Goal: Information Seeking & Learning: Find specific fact

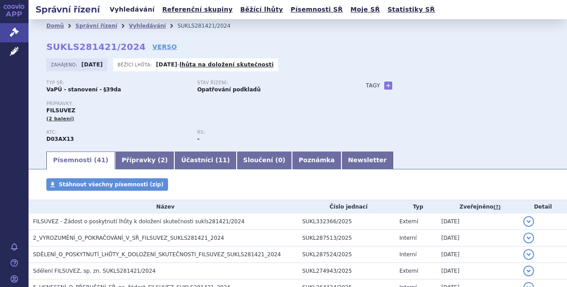
click at [124, 11] on link "Vyhledávání" at bounding box center [132, 10] width 50 height 12
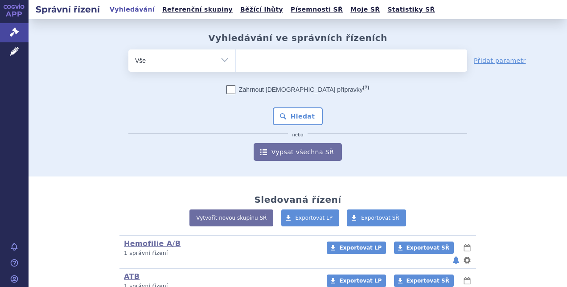
click at [272, 61] on ul at bounding box center [351, 58] width 231 height 19
click at [236, 61] on select at bounding box center [235, 60] width 0 height 22
type input "fa"
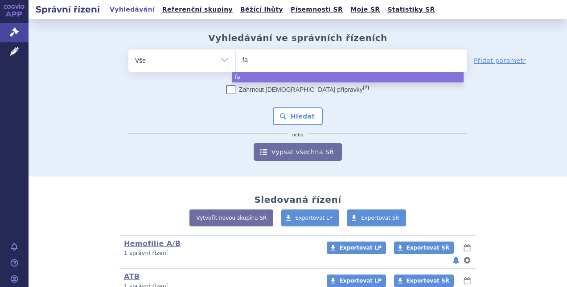
type input "fab"
type input "fa"
type input "fabh"
type input "fabhal"
type input "fabhalt"
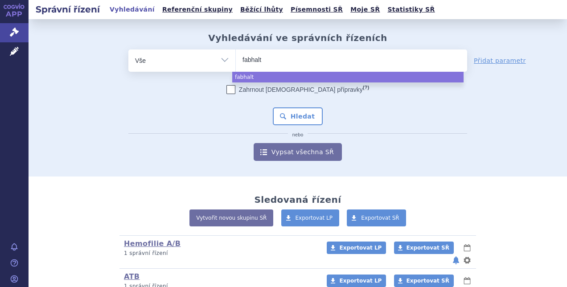
type input "fabhalta"
select select "fabhalta"
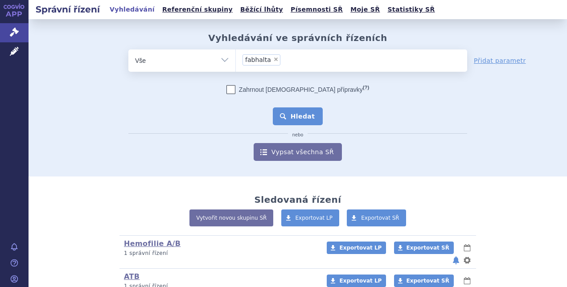
click at [299, 117] on button "Hledat" at bounding box center [298, 116] width 50 height 18
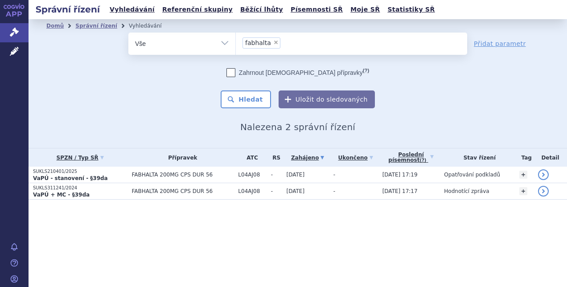
click at [273, 43] on span "×" at bounding box center [275, 42] width 5 height 5
click at [236, 43] on select "fabhalta" at bounding box center [235, 43] width 0 height 22
select select
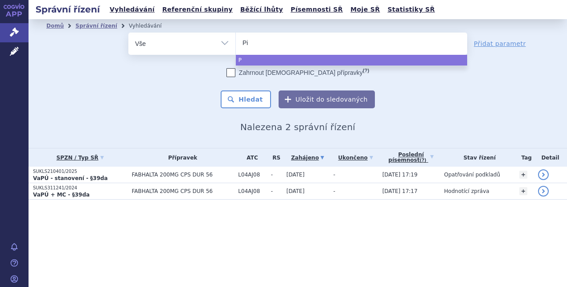
type input "Pia"
type input "Piask"
type input "Piasky"
select select "Piasky"
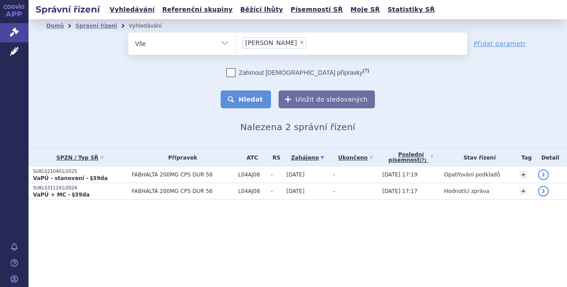
click at [245, 100] on button "Hledat" at bounding box center [246, 99] width 50 height 18
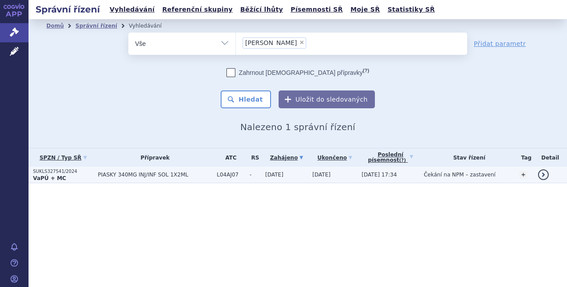
click at [116, 176] on span "PIASKY 340MG INJ/INF SOL 1X2ML" at bounding box center [155, 175] width 115 height 6
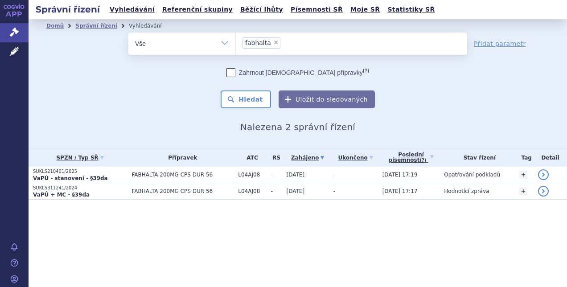
select select
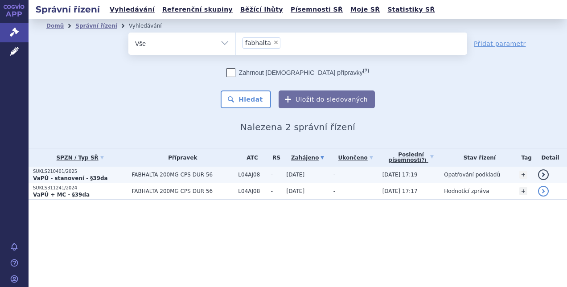
click at [61, 172] on p "SUKLS210401/2025" at bounding box center [80, 171] width 94 height 6
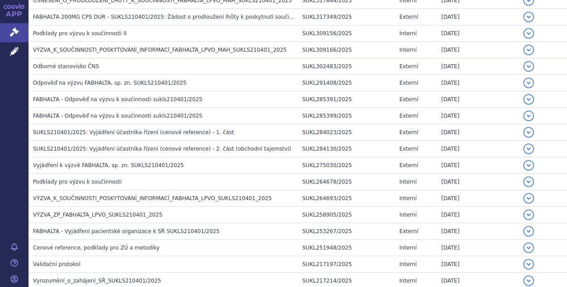
scroll to position [246, 0]
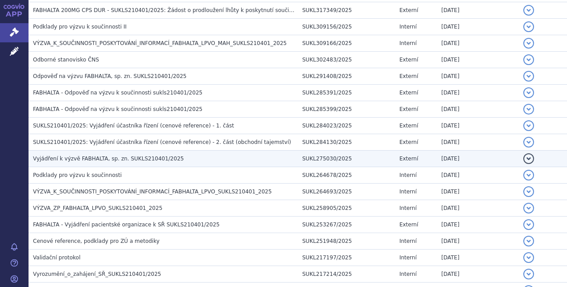
click at [146, 159] on span "Vyjádření k výzvě FABHALTA, sp. zn. SUKLS210401/2025" at bounding box center [108, 159] width 151 height 6
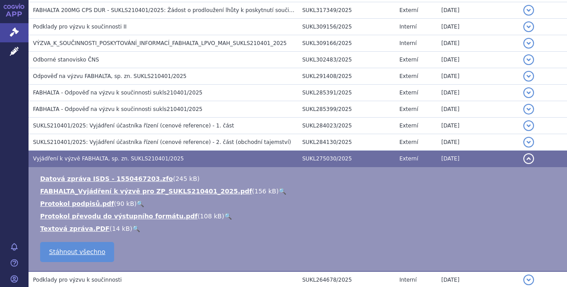
click at [279, 190] on link "🔍" at bounding box center [283, 191] width 8 height 7
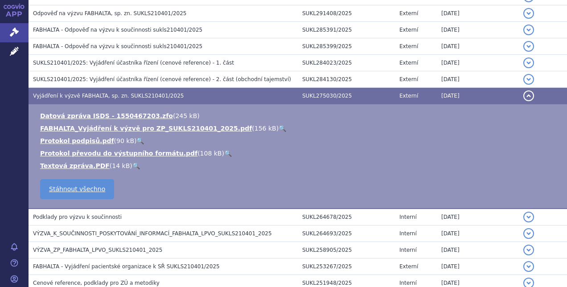
scroll to position [303, 0]
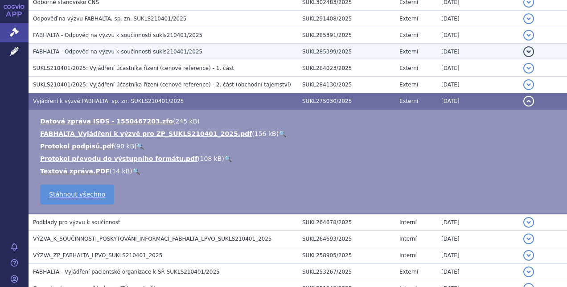
click at [110, 50] on span "FABHALTA - Odpověď na výzvu k součinnosti sukls210401/2025" at bounding box center [117, 52] width 169 height 6
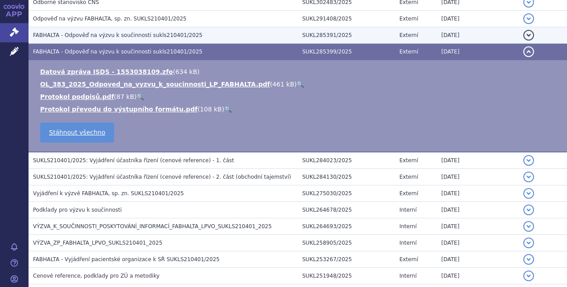
click at [161, 34] on span "FABHALTA - Odpověď na výzvu k součinnosti sukls210401/2025" at bounding box center [117, 35] width 169 height 6
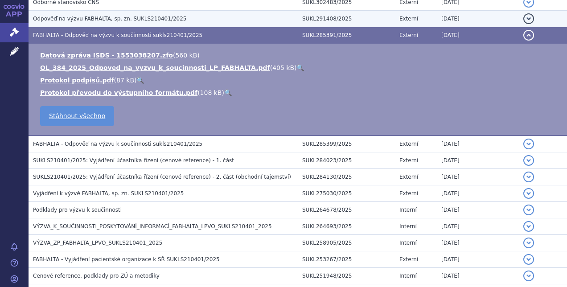
click at [152, 19] on span "Odpověď na výzvu FABHALTA, sp. zn. SUKLS210401/2025" at bounding box center [109, 19] width 153 height 6
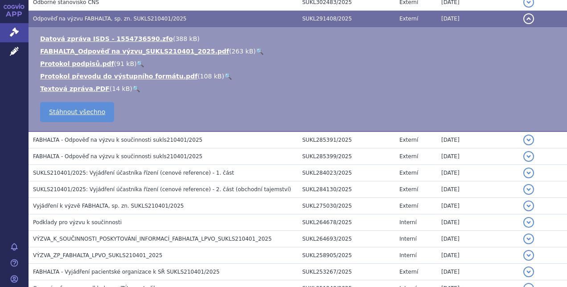
click at [256, 51] on link "🔍" at bounding box center [260, 51] width 8 height 7
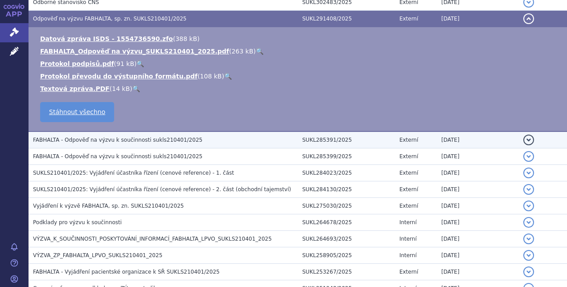
click at [164, 140] on span "FABHALTA - Odpověď na výzvu k součinnosti sukls210401/2025" at bounding box center [117, 140] width 169 height 6
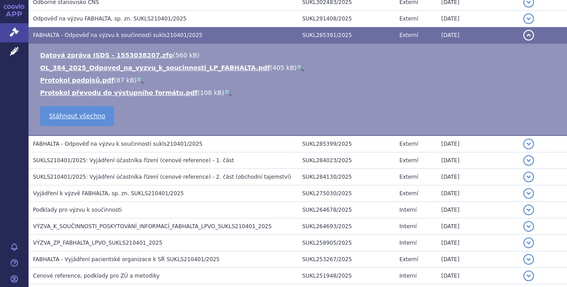
click at [296, 67] on link "🔍" at bounding box center [300, 67] width 8 height 7
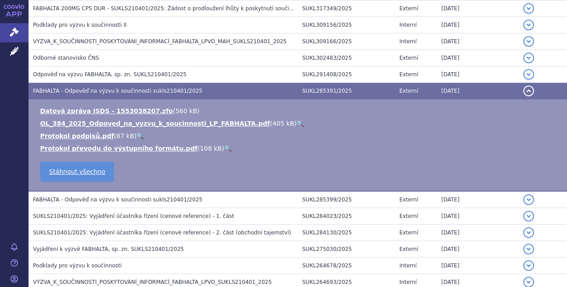
scroll to position [225, 0]
